Goal: Information Seeking & Learning: Find specific fact

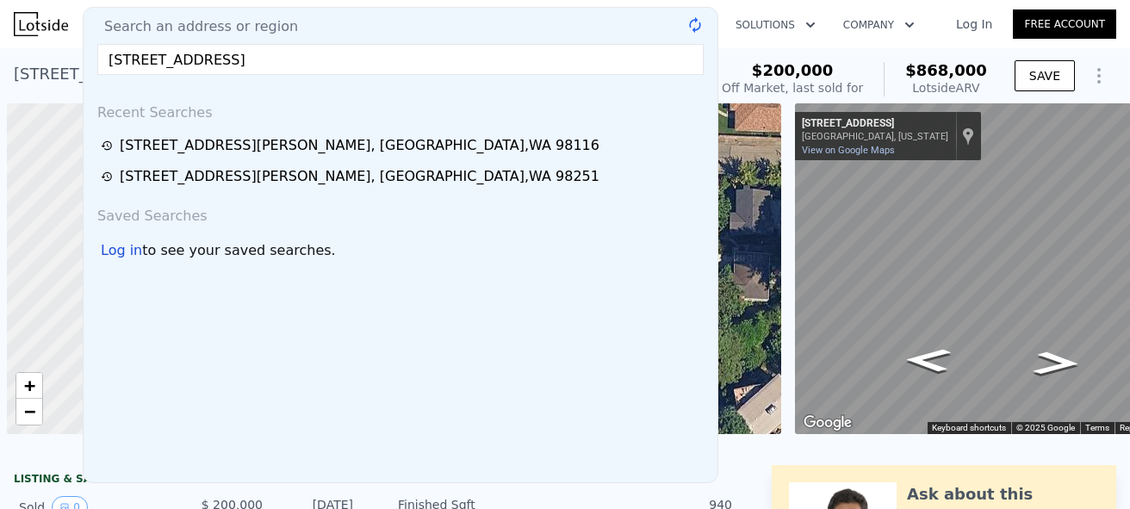
scroll to position [0, 7]
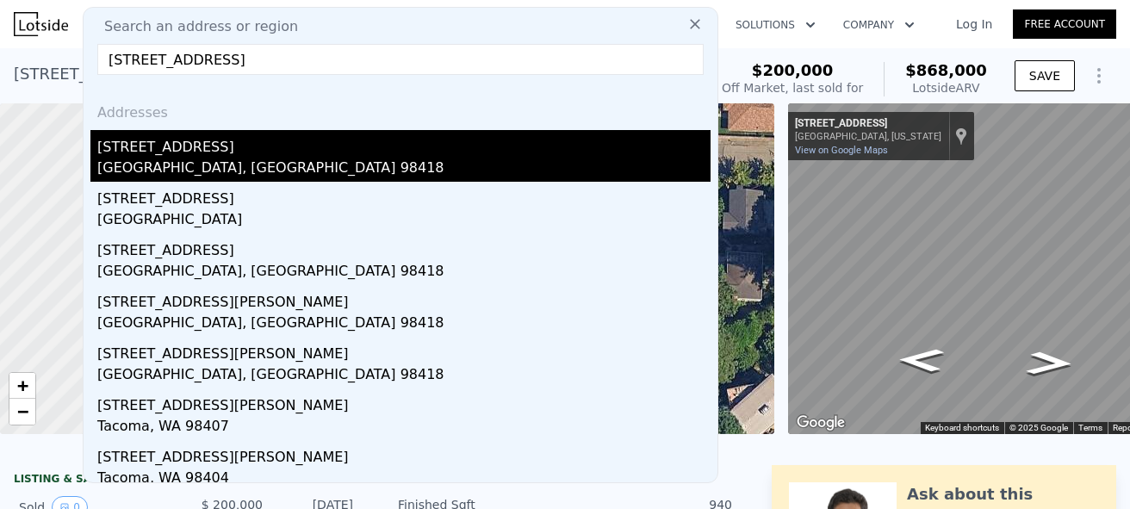
type input "[STREET_ADDRESS]"
click at [145, 160] on div "[GEOGRAPHIC_DATA], [GEOGRAPHIC_DATA] 98418" at bounding box center [403, 170] width 613 height 24
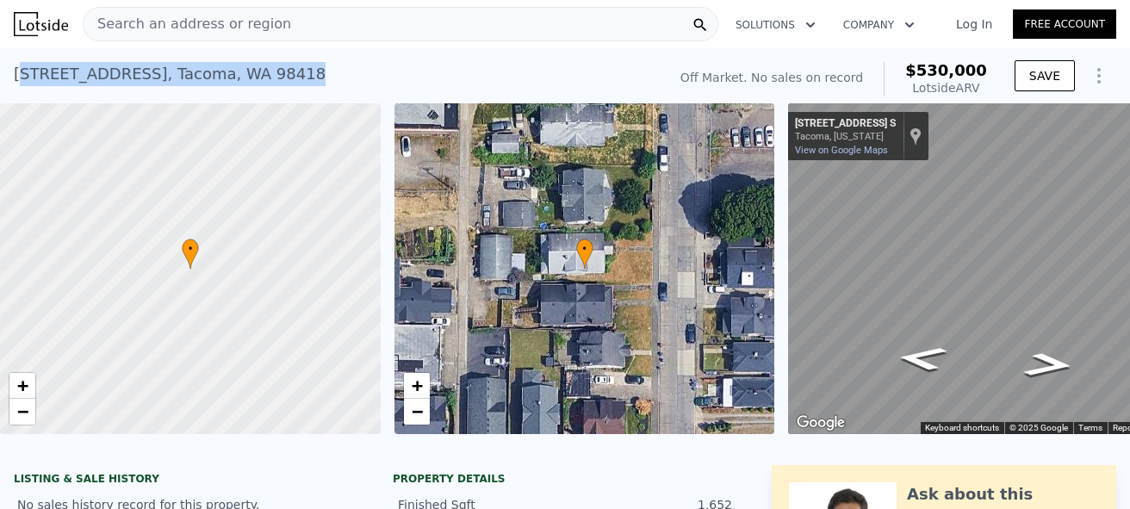
drag, startPoint x: 289, startPoint y: 79, endPoint x: 14, endPoint y: 81, distance: 274.8
click at [14, 81] on div "[STREET_ADDRESS] No sales on record (~ARV $530k )" at bounding box center [337, 79] width 646 height 48
copy div "[STREET_ADDRESS]"
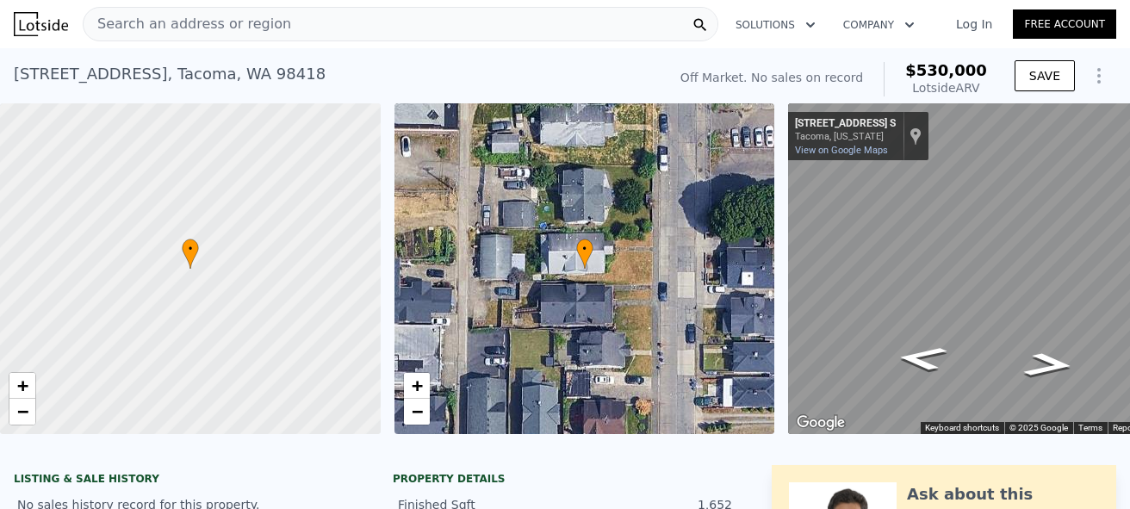
drag, startPoint x: 988, startPoint y: 90, endPoint x: 945, endPoint y: 71, distance: 46.7
click at [918, 71] on div "Off Market. No sales on record $530,000 Lotside ARV" at bounding box center [834, 79] width 320 height 48
copy div "$530,000 Lotside ARV"
